Goal: Obtain resource: Download file/media

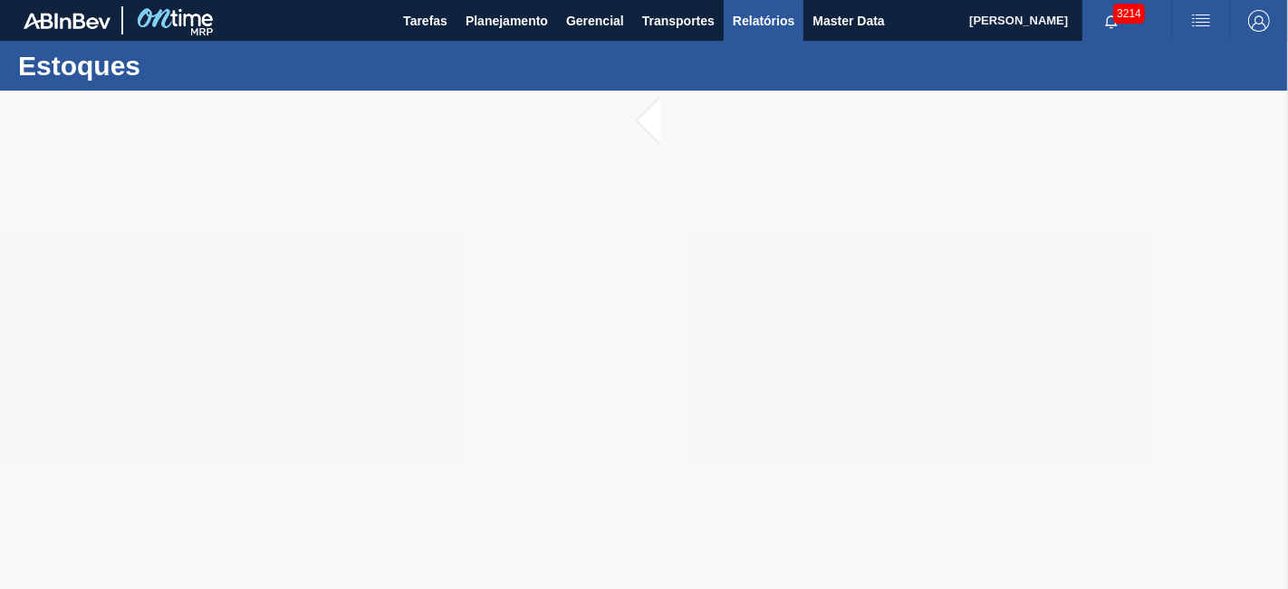
click at [781, 24] on span "Relatórios" at bounding box center [764, 21] width 62 height 22
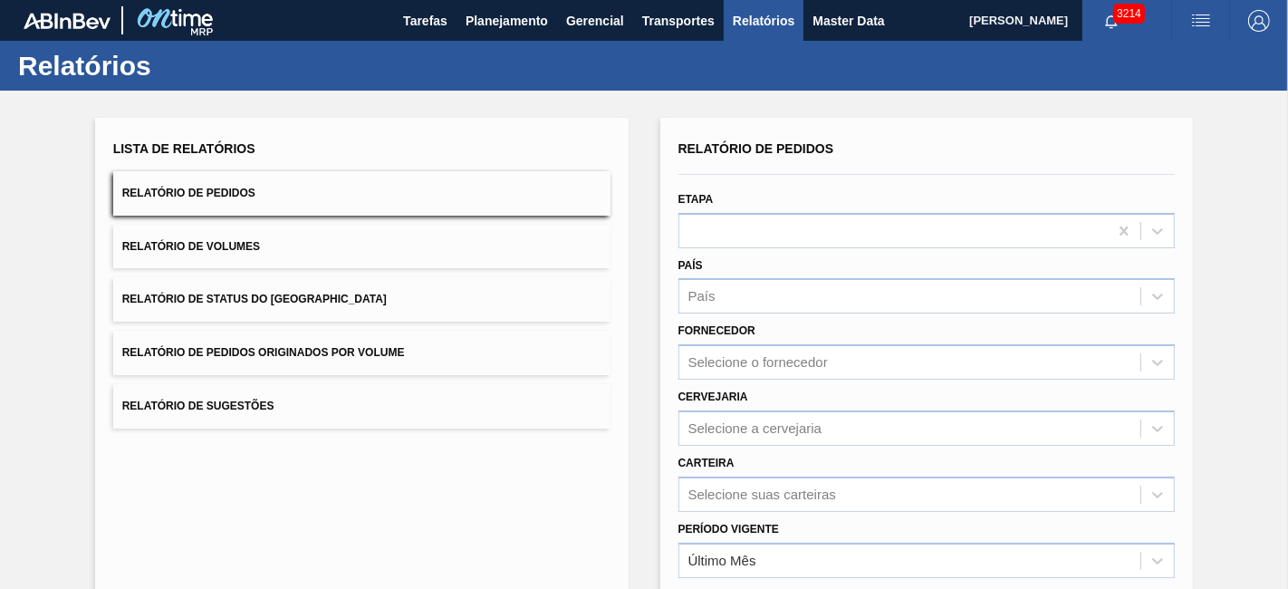
click at [284, 358] on span "Relatório de Pedidos Originados por Volume" at bounding box center [263, 352] width 283 height 13
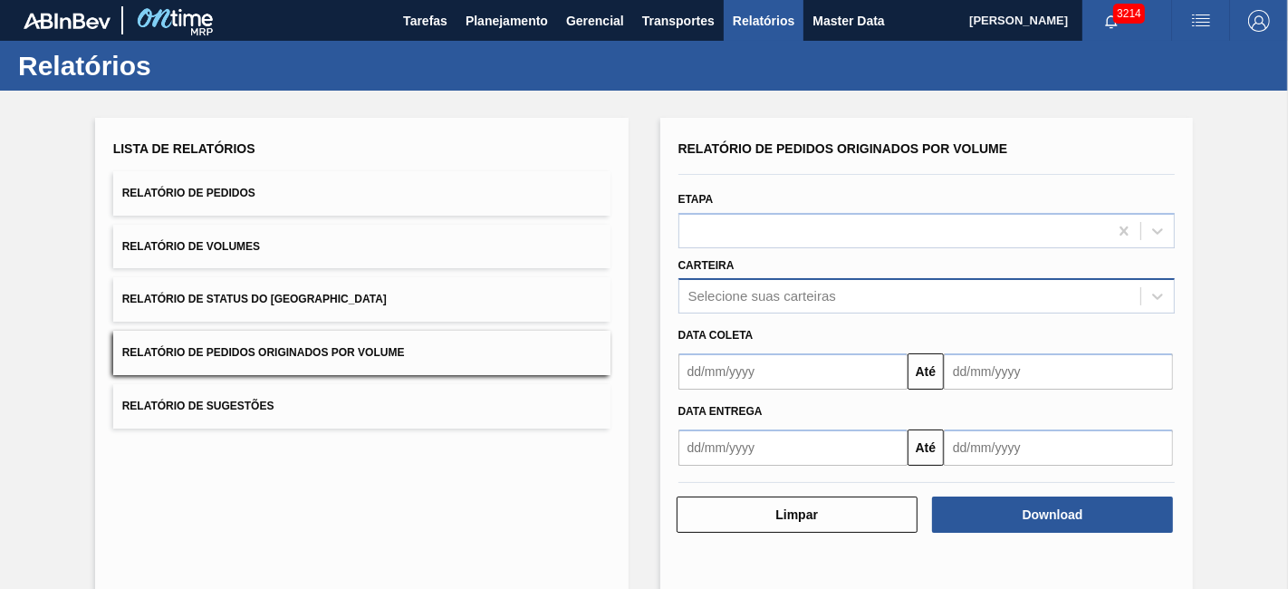
click at [726, 298] on div "Selecione suas carteiras" at bounding box center [910, 296] width 462 height 26
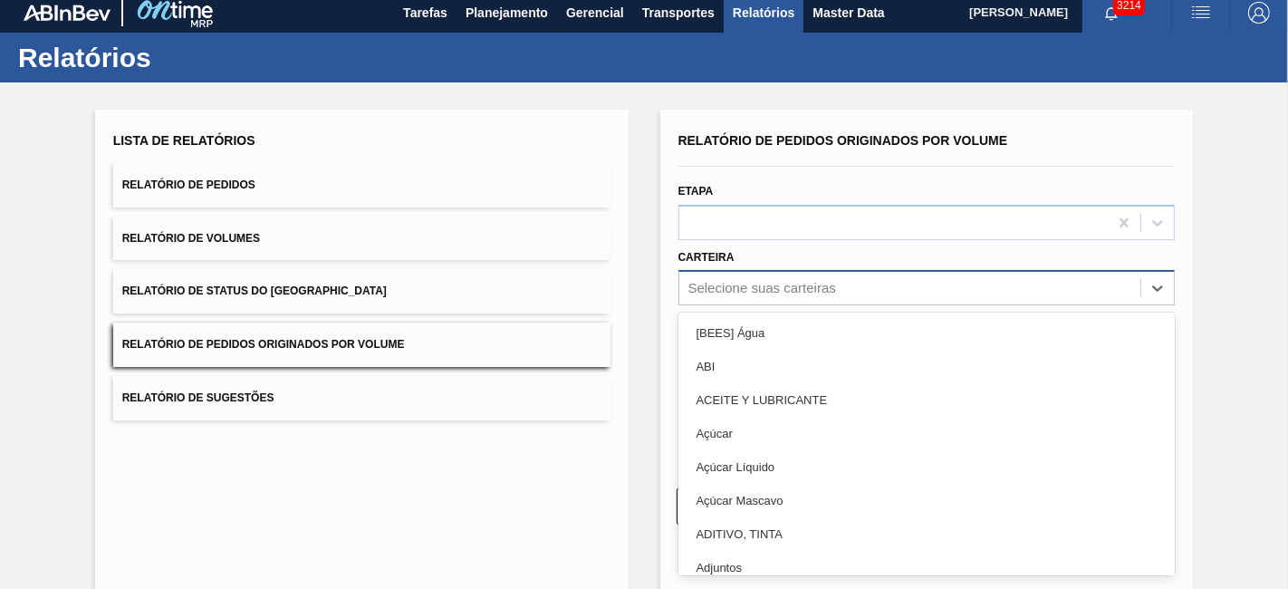
scroll to position [9, 0]
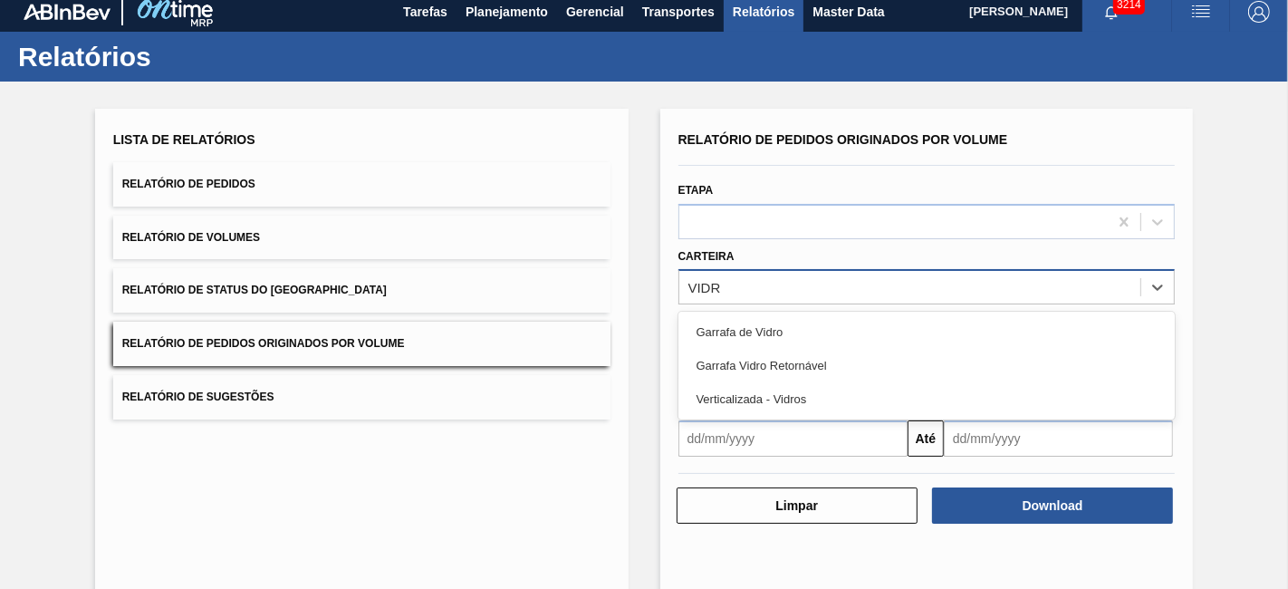
type input "VIDRO"
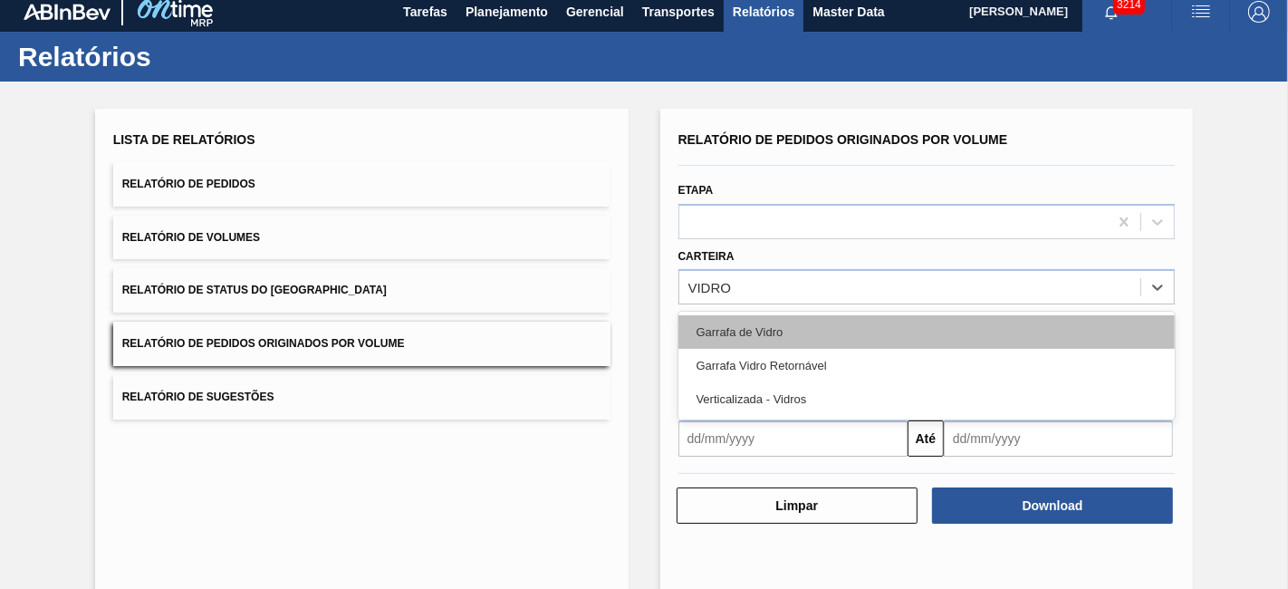
click at [732, 320] on div "Garrafa de Vidro" at bounding box center [926, 332] width 497 height 34
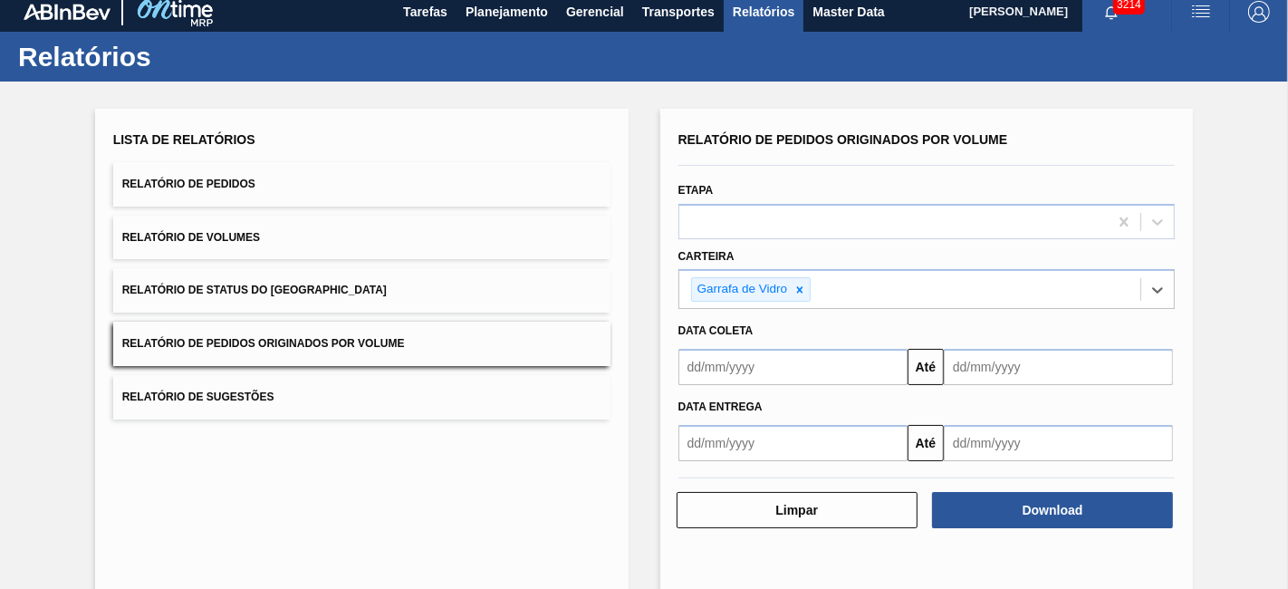
click at [759, 377] on input "text" at bounding box center [792, 367] width 229 height 36
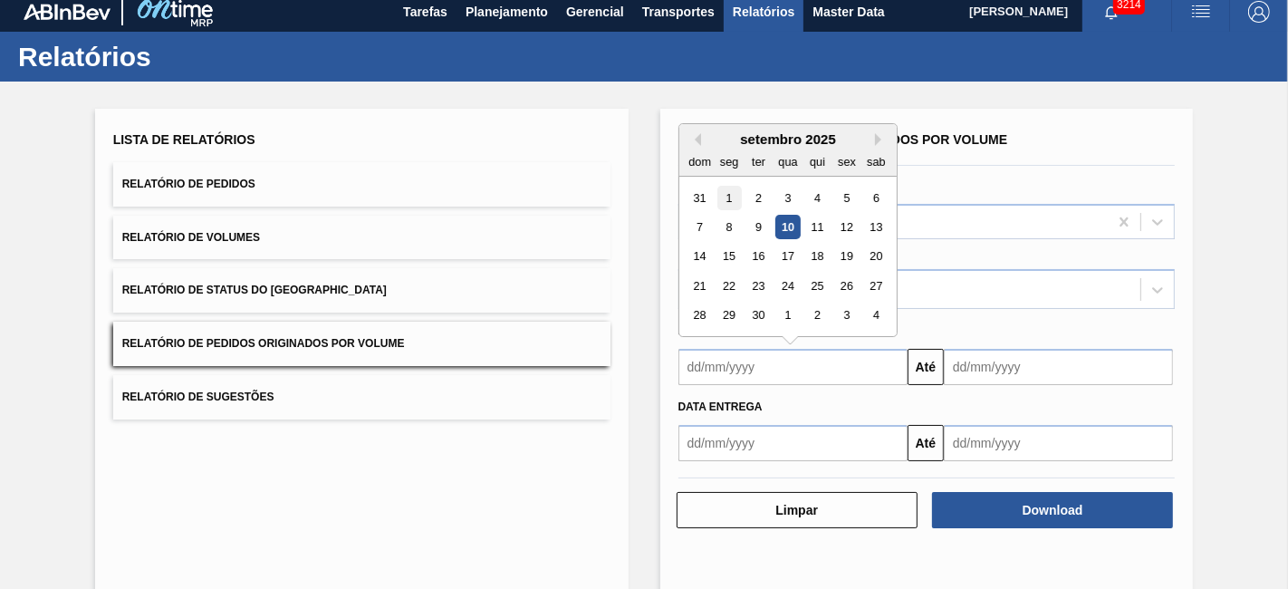
click at [731, 192] on div "1" at bounding box center [728, 198] width 24 height 24
type input "[DATE]"
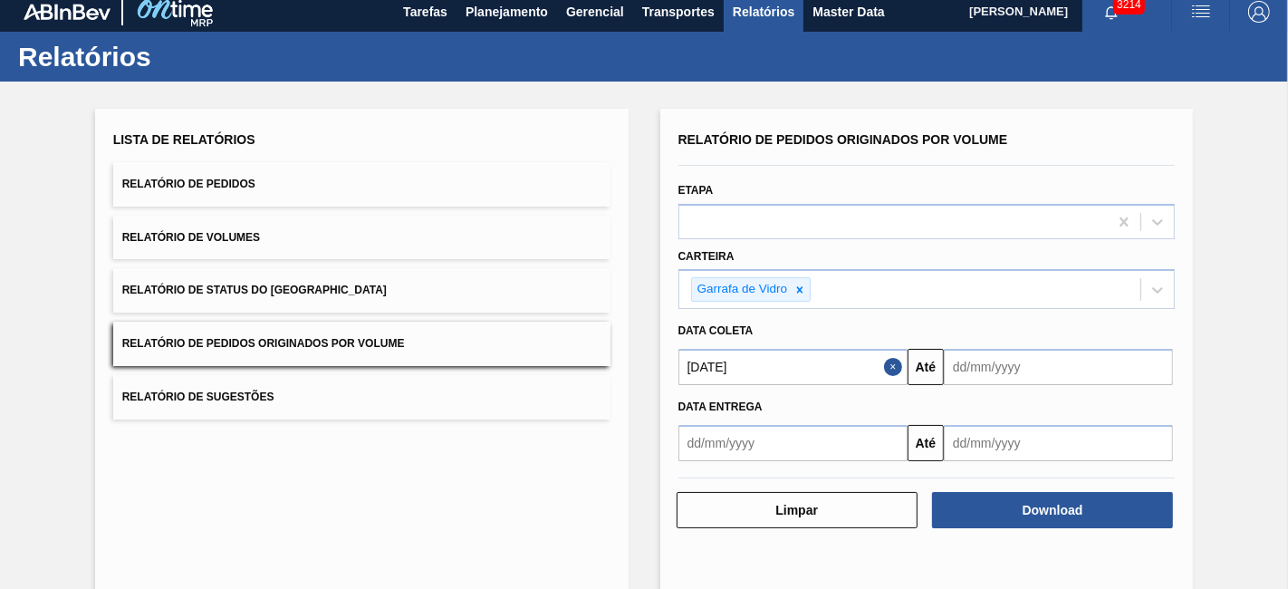
click at [1002, 369] on input "text" at bounding box center [1058, 367] width 229 height 36
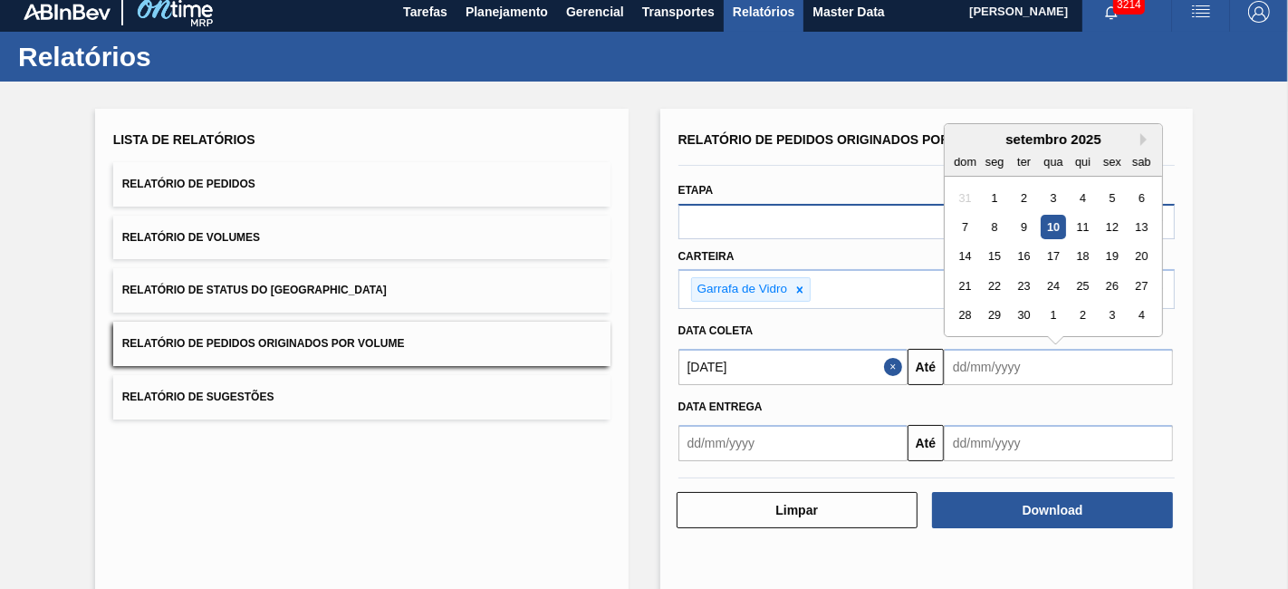
click at [1076, 222] on div "11" at bounding box center [1082, 227] width 24 height 24
type input "[DATE]"
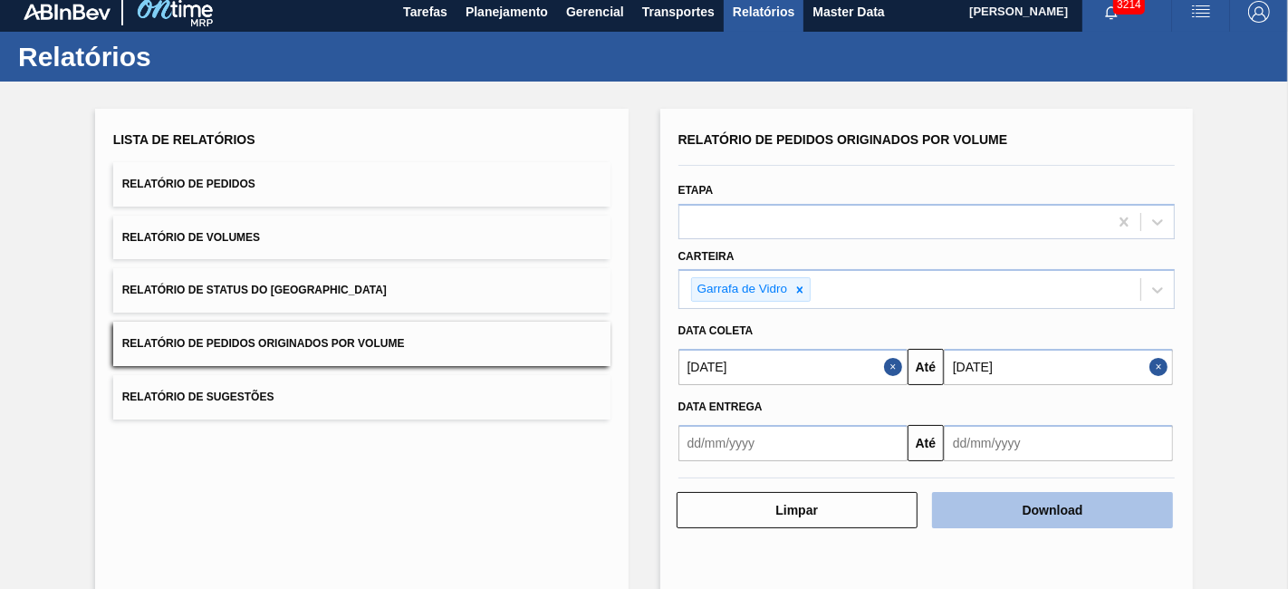
click at [1062, 508] on button "Download" at bounding box center [1052, 510] width 241 height 36
